Goal: Transaction & Acquisition: Purchase product/service

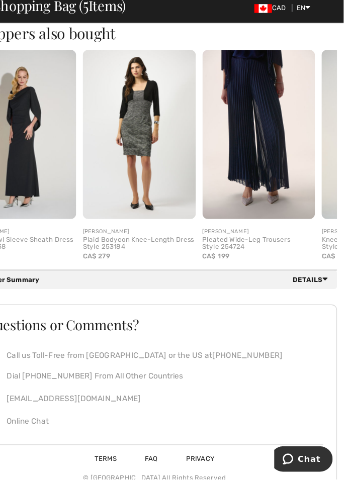
scroll to position [837, 0]
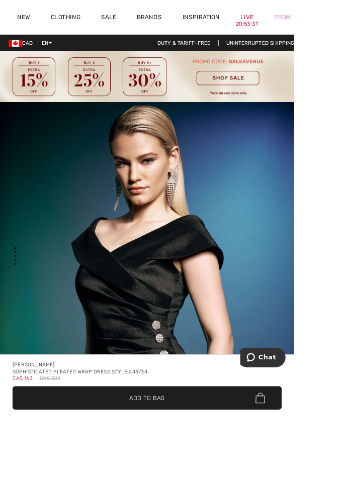
click at [136, 23] on link "Sale" at bounding box center [128, 21] width 18 height 11
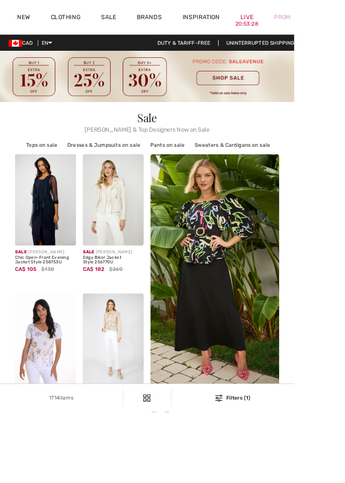
click at [339, 60] on img at bounding box center [172, 90] width 345 height 60
checkbox input "true"
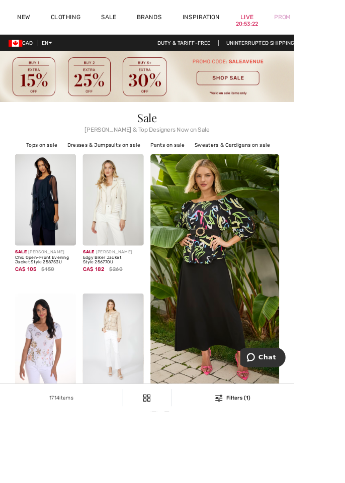
click at [344, 7] on div "Prom" at bounding box center [331, 19] width 44 height 41
